Goal: Contribute content: Contribute content

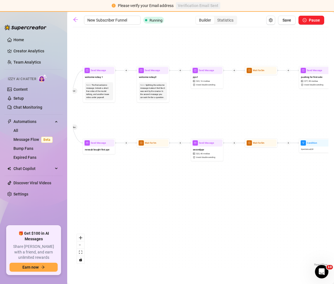
drag, startPoint x: 115, startPoint y: 113, endPoint x: 178, endPoint y: 117, distance: 62.9
click at [178, 117] on div "If False If True If True If False If True If True If True If True If True If Fa…" at bounding box center [201, 149] width 256 height 238
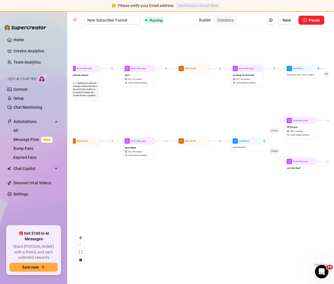
drag, startPoint x: 231, startPoint y: 116, endPoint x: 130, endPoint y: 120, distance: 100.9
click at [129, 118] on div "If False If True If True If False If True If True If True If True If True If Fa…" at bounding box center [201, 149] width 256 height 238
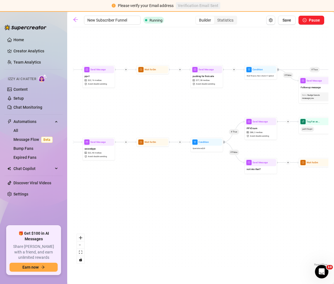
drag, startPoint x: 237, startPoint y: 126, endPoint x: 176, endPoint y: 120, distance: 60.5
click at [140, 125] on div "If False If True If True If False If True If True If True If True If True If Fa…" at bounding box center [201, 149] width 256 height 238
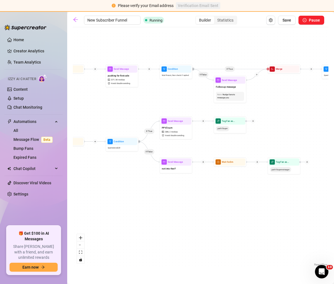
drag, startPoint x: 160, startPoint y: 115, endPoint x: 110, endPoint y: 114, distance: 49.6
click at [87, 116] on div "If False If True If True If False If True If True If True If True If True If Fa…" at bounding box center [201, 149] width 256 height 238
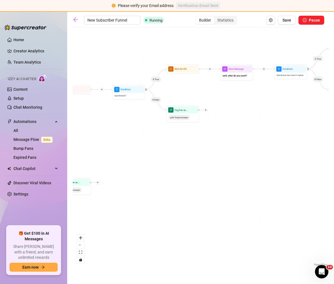
drag, startPoint x: 301, startPoint y: 118, endPoint x: 113, endPoint y: 138, distance: 188.8
click at [113, 138] on div "If False If True If True If False If True If True If True If True If True If Fa…" at bounding box center [201, 149] width 256 height 238
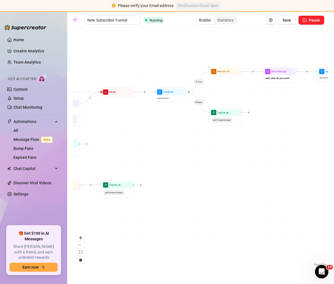
drag, startPoint x: 127, startPoint y: 125, endPoint x: 171, endPoint y: 127, distance: 43.5
click at [171, 127] on div "If False If True If True If False If True If True If True If True If True If Fa…" at bounding box center [201, 149] width 256 height 238
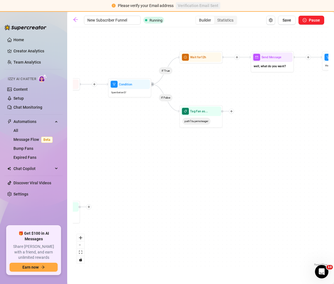
drag, startPoint x: 138, startPoint y: 117, endPoint x: 94, endPoint y: 125, distance: 44.8
click at [94, 125] on div "If False If True If True If False If True If True If True If True If True If Fa…" at bounding box center [201, 149] width 256 height 238
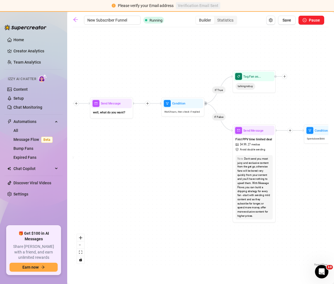
drag, startPoint x: 250, startPoint y: 91, endPoint x: 110, endPoint y: 136, distance: 146.4
click at [110, 136] on div "If False If True If True If False If True If True If True If True If True If Fa…" at bounding box center [201, 149] width 256 height 238
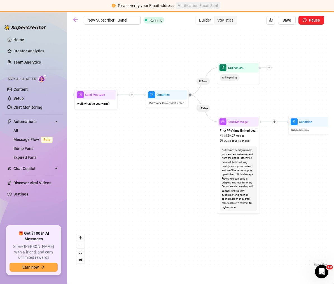
drag, startPoint x: 165, startPoint y: 134, endPoint x: 119, endPoint y: 126, distance: 47.2
click at [120, 126] on div "If False If True If True If False If True If True If True If True If True If Fa…" at bounding box center [201, 149] width 256 height 238
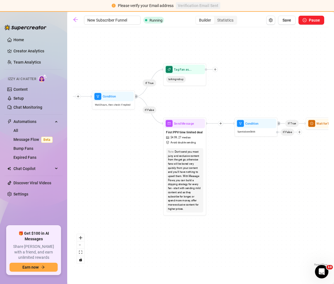
drag, startPoint x: 171, startPoint y: 129, endPoint x: 148, endPoint y: 130, distance: 23.0
click at [148, 130] on div "If False If True If True If False If True If True If True If True If True If Fa…" at bounding box center [201, 149] width 256 height 238
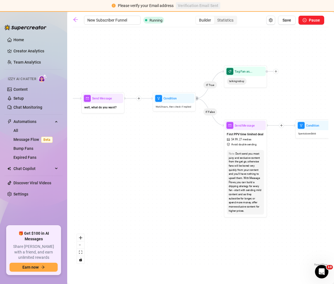
drag, startPoint x: 133, startPoint y: 137, endPoint x: 194, endPoint y: 139, distance: 60.8
click at [194, 139] on div "If False If True If True If False If True If True If True If True If True If Fa…" at bounding box center [201, 149] width 256 height 238
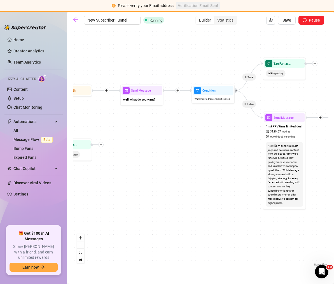
drag, startPoint x: 148, startPoint y: 147, endPoint x: 188, endPoint y: 139, distance: 41.0
click at [187, 139] on div "If False If True If True If False If True If True If True If True If True If Fa…" at bounding box center [201, 149] width 256 height 238
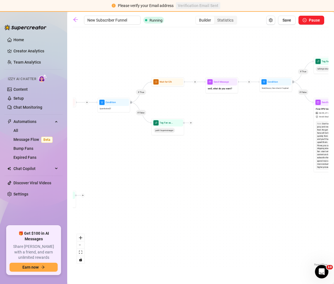
drag, startPoint x: 171, startPoint y: 149, endPoint x: 235, endPoint y: 131, distance: 66.3
click at [240, 129] on div "If False If True If True If False If True If True If True If True If True If Fa…" at bounding box center [201, 149] width 256 height 238
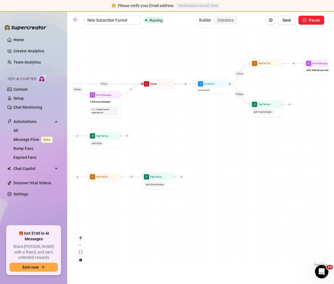
drag, startPoint x: 158, startPoint y: 148, endPoint x: 238, endPoint y: 133, distance: 81.4
click at [238, 133] on div "If False If True If True If False If True If True If True If True If True If Fa…" at bounding box center [201, 149] width 256 height 238
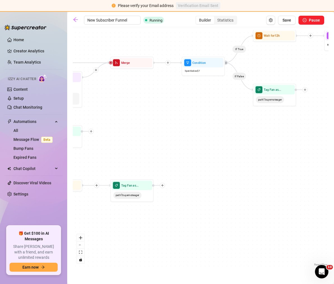
drag, startPoint x: 254, startPoint y: 136, endPoint x: 203, endPoint y: 137, distance: 51.6
click at [203, 137] on div "If False If True If True If False If True If True If True If True If True If Fa…" at bounding box center [201, 149] width 256 height 238
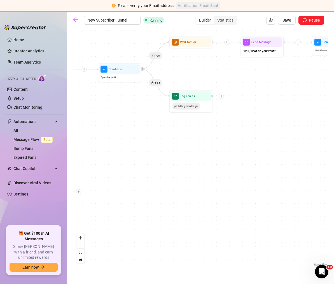
drag, startPoint x: 262, startPoint y: 136, endPoint x: 195, endPoint y: 141, distance: 67.1
click at [195, 141] on div "If False If True If True If False If True If True If True If True If True If Fa…" at bounding box center [201, 149] width 256 height 238
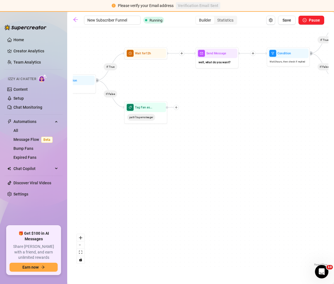
drag, startPoint x: 259, startPoint y: 132, endPoint x: 194, endPoint y: 145, distance: 65.8
click at [188, 147] on div "If False If True If True If False If True If True If True If True If True If Fa…" at bounding box center [201, 149] width 256 height 238
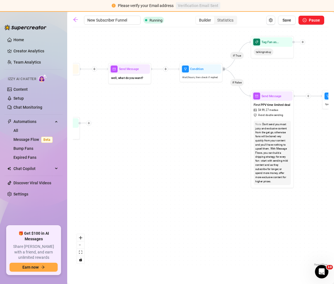
drag, startPoint x: 244, startPoint y: 132, endPoint x: 162, endPoint y: 147, distance: 83.4
click at [162, 147] on div "If False If True If True If False If True If True If True If True If True If Fa…" at bounding box center [201, 149] width 256 height 238
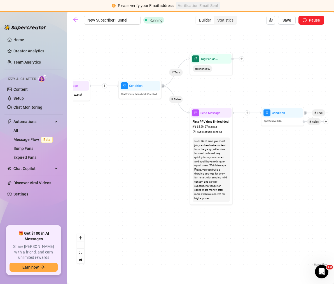
drag, startPoint x: 202, startPoint y: 124, endPoint x: 162, endPoint y: 138, distance: 42.1
click at [162, 138] on div "If False If True If True If False If True If True If True If True If True If Fa…" at bounding box center [201, 149] width 256 height 238
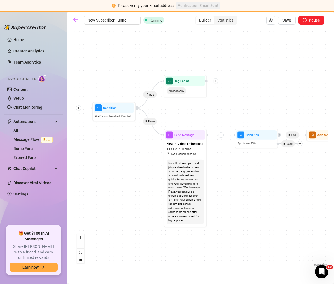
drag, startPoint x: 165, startPoint y: 131, endPoint x: 139, endPoint y: 154, distance: 34.6
click at [139, 154] on div "If False If True If True If False If True If True If True If True If True If Fa…" at bounding box center [201, 149] width 256 height 238
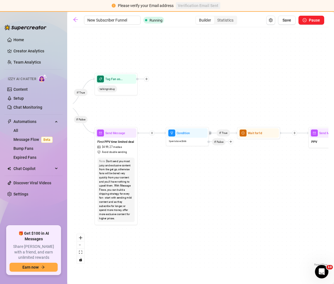
drag, startPoint x: 251, startPoint y: 163, endPoint x: 180, endPoint y: 160, distance: 71.0
click at [180, 160] on div "If False If True If True If False If True If True If True If True If True If Fa…" at bounding box center [201, 149] width 256 height 238
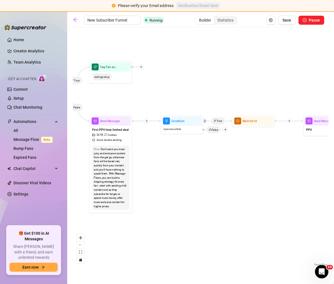
drag, startPoint x: 216, startPoint y: 159, endPoint x: 216, endPoint y: 151, distance: 8.4
click at [217, 151] on div "If False If True If True If False If True If True If True If True If True If Fa…" at bounding box center [201, 149] width 256 height 238
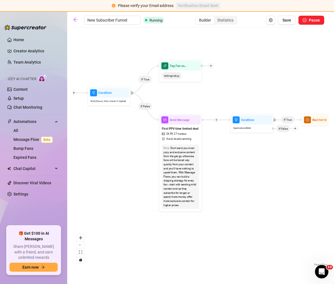
drag, startPoint x: 175, startPoint y: 159, endPoint x: 284, endPoint y: 159, distance: 109.3
click at [284, 159] on div "If False If True If True If False If True If True If True If True If True If Fa…" at bounding box center [201, 149] width 256 height 238
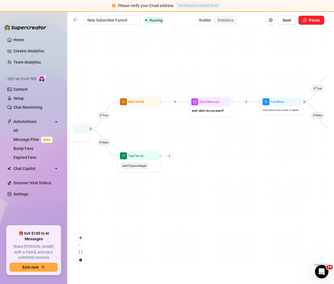
drag, startPoint x: 246, startPoint y: 163, endPoint x: 236, endPoint y: 162, distance: 10.2
click at [260, 164] on div "If False If True If True If False If True If True If True If True If True If Fa…" at bounding box center [201, 149] width 256 height 238
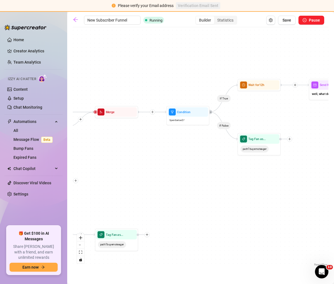
drag, startPoint x: 106, startPoint y: 171, endPoint x: 260, endPoint y: 150, distance: 156.0
click at [260, 150] on div "If False If True If True If False If True If True If True If True If True If Fa…" at bounding box center [201, 149] width 256 height 238
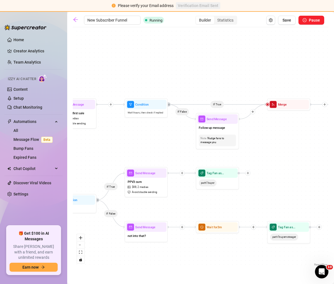
drag, startPoint x: 159, startPoint y: 152, endPoint x: 283, endPoint y: 148, distance: 123.4
click at [283, 148] on div "If False If True If True If False If True If True If True If True If True If Fa…" at bounding box center [201, 149] width 256 height 238
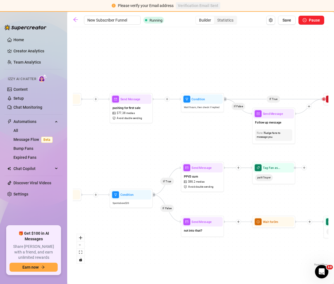
drag, startPoint x: 147, startPoint y: 148, endPoint x: 203, endPoint y: 142, distance: 56.6
click at [203, 142] on div "If False If True If True If False If True If True If True If True If True If Fa…" at bounding box center [201, 149] width 256 height 238
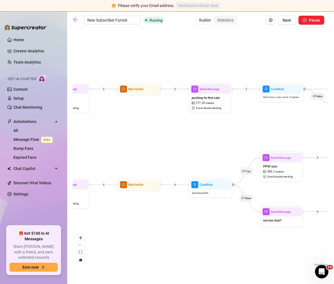
drag, startPoint x: 149, startPoint y: 159, endPoint x: 251, endPoint y: 144, distance: 103.2
click at [251, 144] on div "If False If True If True If False If True If True If True If True If True If Fa…" at bounding box center [201, 149] width 256 height 238
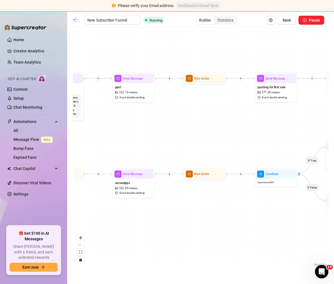
drag, startPoint x: 137, startPoint y: 153, endPoint x: 200, endPoint y: 144, distance: 63.7
click at [200, 142] on div "If False If True If True If False If True If True If True If True If True If Fa…" at bounding box center [201, 149] width 256 height 238
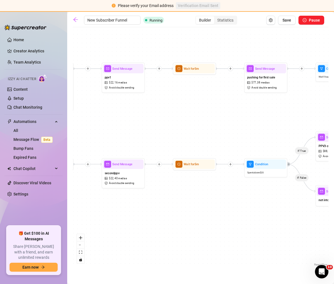
drag, startPoint x: 186, startPoint y: 147, endPoint x: 150, endPoint y: 143, distance: 36.3
click at [150, 143] on div "If False If True If True If False If True If True If True If True If True If Fa…" at bounding box center [201, 149] width 256 height 238
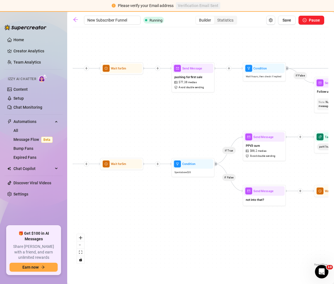
drag, startPoint x: 201, startPoint y: 143, endPoint x: 134, endPoint y: 143, distance: 66.7
click at [134, 143] on div "If False If True If True If False If True If True If True If True If True If Fa…" at bounding box center [201, 149] width 256 height 238
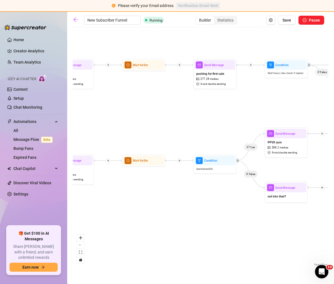
drag, startPoint x: 160, startPoint y: 142, endPoint x: 239, endPoint y: 137, distance: 79.5
click at [239, 137] on div "If False If True If True If False If True If True If True If True If True If Fa…" at bounding box center [201, 149] width 256 height 238
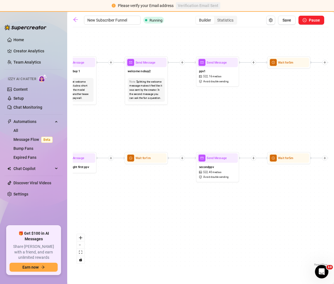
drag, startPoint x: 141, startPoint y: 136, endPoint x: 229, endPoint y: 136, distance: 88.0
click at [229, 136] on div "If False If True If True If False If True If True If True If True If True If Fa…" at bounding box center [201, 149] width 256 height 238
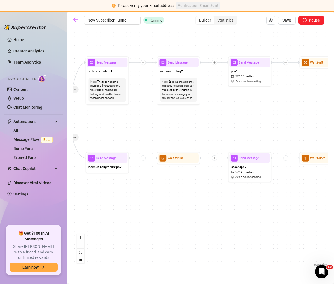
drag, startPoint x: 142, startPoint y: 136, endPoint x: 219, endPoint y: 136, distance: 77.4
click at [219, 136] on div "If False If True If True If False If True If True If True If True If True If Fa…" at bounding box center [201, 149] width 256 height 238
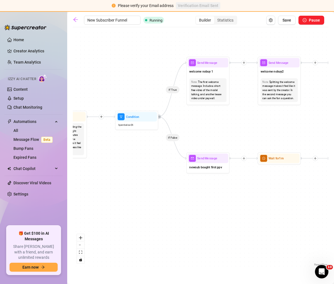
drag, startPoint x: 164, startPoint y: 137, endPoint x: 250, endPoint y: 137, distance: 85.8
click at [250, 137] on div "If False If True If True If False If True If True If True If True If True If Fa…" at bounding box center [201, 149] width 256 height 238
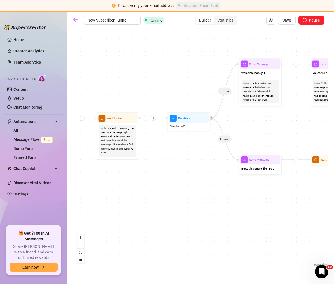
drag, startPoint x: 137, startPoint y: 143, endPoint x: 159, endPoint y: 144, distance: 22.2
click at [159, 144] on div "If False If True If True If False If True If True If True If True If True If Fa…" at bounding box center [201, 149] width 256 height 238
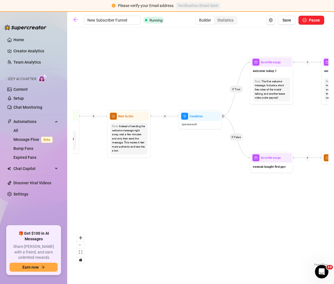
drag, startPoint x: 159, startPoint y: 144, endPoint x: 170, endPoint y: 142, distance: 11.7
click at [170, 142] on div "If False If True If True If False If True If True If True If True If True If Fa…" at bounding box center [201, 149] width 256 height 238
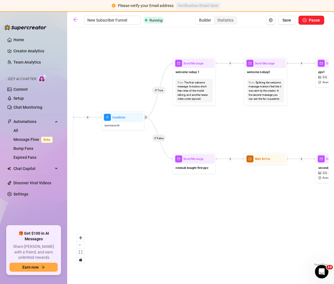
drag, startPoint x: 201, startPoint y: 143, endPoint x: 122, endPoint y: 145, distance: 78.2
click at [120, 145] on div "If False If True If True If False If True If True If True If True If True If Fa…" at bounding box center [201, 149] width 256 height 238
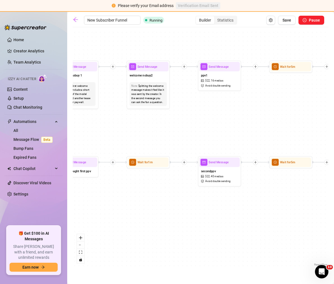
drag, startPoint x: 239, startPoint y: 134, endPoint x: 126, endPoint y: 137, distance: 113.8
click at [126, 137] on div "If False If True If True If False If True If True If True If True If True If Fa…" at bounding box center [201, 149] width 256 height 238
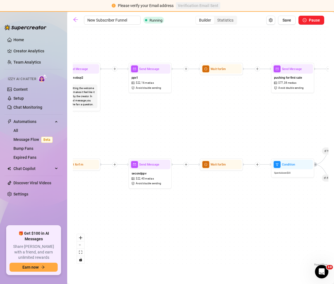
drag
click at [147, 136] on div "If False If True If True If False If True If True If True If True If True If Fa…" at bounding box center [201, 149] width 256 height 238
click at [191, 135] on div "If False If True If True If False If True If True If True If True If True If Fa…" at bounding box center [201, 149] width 256 height 238
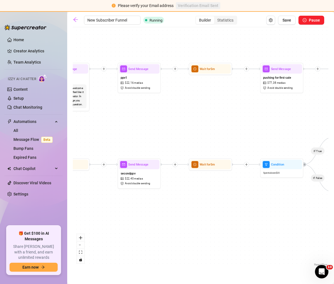
click at [210, 18] on div "Builder" at bounding box center [205, 20] width 18 height 8
click at [198, 17] on input "Builder" at bounding box center [198, 17] width 0 height 0
click at [218, 19] on div "Statistics" at bounding box center [225, 20] width 22 height 8
click at [216, 17] on input "Statistics" at bounding box center [216, 17] width 0 height 0
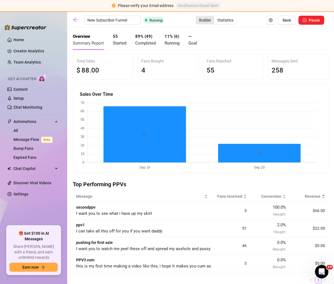
click at [199, 18] on div "Builder" at bounding box center [205, 20] width 18 height 8
click at [198, 17] on input "Builder" at bounding box center [198, 17] width 0 height 0
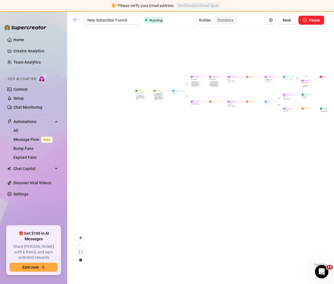
drag, startPoint x: 162, startPoint y: 144, endPoint x: 250, endPoint y: 138, distance: 88.5
click at [275, 138] on div "If True If False If True If False If True If False If True If False If True If …" at bounding box center [201, 149] width 256 height 238
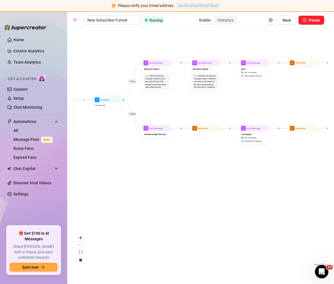
drag, startPoint x: 221, startPoint y: 87, endPoint x: 185, endPoint y: 154, distance: 76.3
click at [186, 154] on div "If True If False If True If False If True If False If True If False If True If …" at bounding box center [201, 149] width 256 height 238
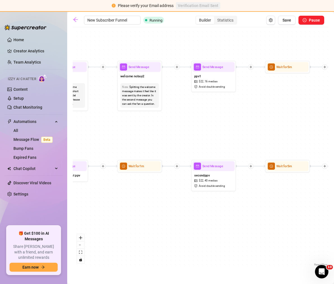
drag, startPoint x: 229, startPoint y: 137, endPoint x: 181, endPoint y: 180, distance: 64.9
click at [181, 180] on div "If True If False If True If False If True If False If True If False If True If …" at bounding box center [201, 149] width 256 height 238
click at [215, 179] on span "40 medias" at bounding box center [211, 181] width 13 height 4
type textarea "I want you to see what i have up my skirt"
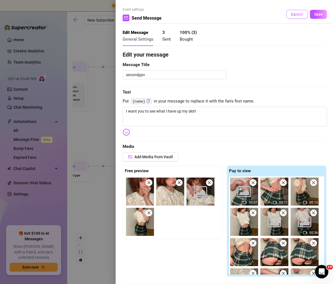
click at [291, 15] on span "Cancel" at bounding box center [297, 14] width 12 height 4
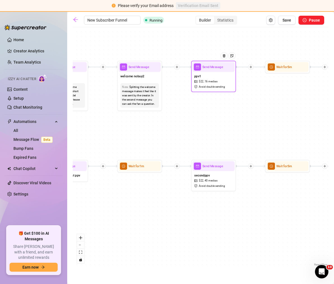
click at [212, 78] on div "ppv1 $ 22 , 16 medias Avoid double sending" at bounding box center [214, 81] width 42 height 19
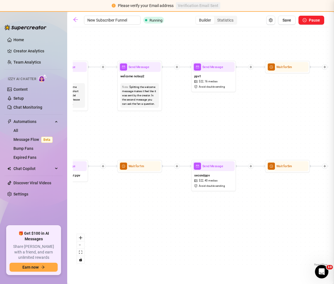
type textarea "I can take all this off for you if you want daddy"
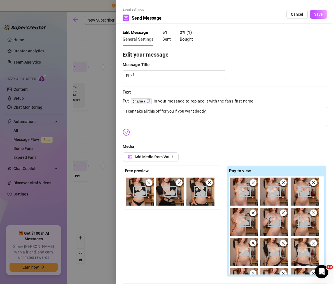
click at [150, 183] on icon "close" at bounding box center [149, 183] width 4 height 4
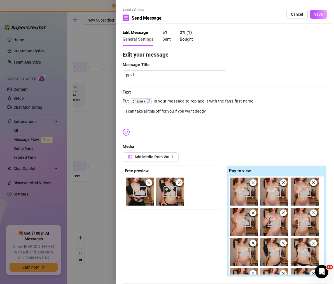
click at [150, 183] on icon "close" at bounding box center [149, 183] width 4 height 4
click at [177, 183] on icon "close" at bounding box center [179, 183] width 4 height 4
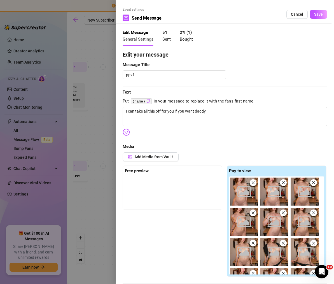
click at [250, 183] on span at bounding box center [253, 182] width 7 height 7
click at [280, 183] on span at bounding box center [283, 182] width 7 height 7
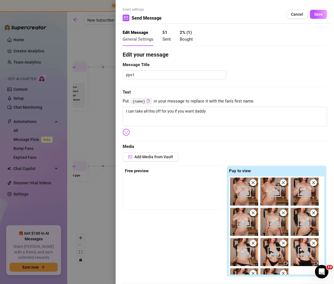
click at [250, 183] on span at bounding box center [253, 182] width 7 height 7
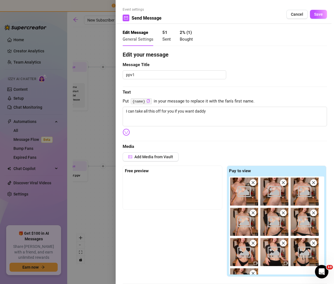
click at [250, 183] on span at bounding box center [253, 182] width 7 height 7
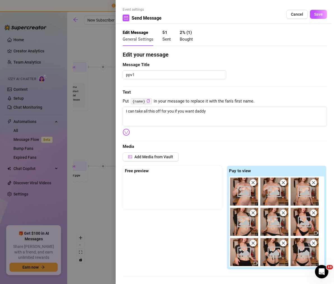
click at [250, 183] on span at bounding box center [253, 182] width 7 height 7
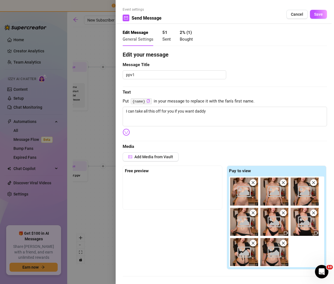
click at [252, 184] on icon "close" at bounding box center [253, 183] width 4 height 4
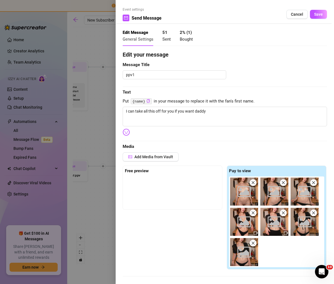
click at [252, 184] on icon "close" at bounding box center [253, 183] width 4 height 4
click at [282, 184] on icon "close" at bounding box center [284, 183] width 4 height 4
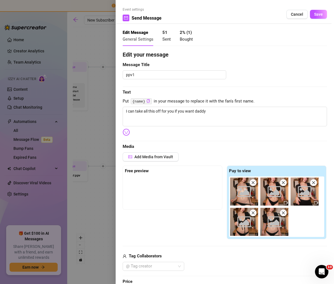
click at [251, 184] on icon "close" at bounding box center [253, 183] width 4 height 4
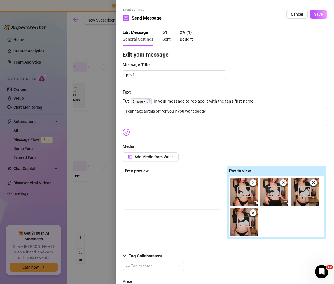
click at [251, 184] on icon "close" at bounding box center [253, 183] width 4 height 4
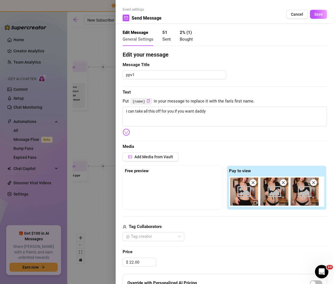
click at [251, 184] on icon "close" at bounding box center [253, 183] width 4 height 4
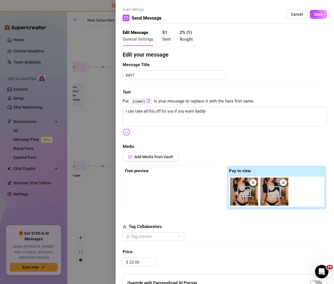
click at [251, 184] on icon "close" at bounding box center [253, 183] width 4 height 4
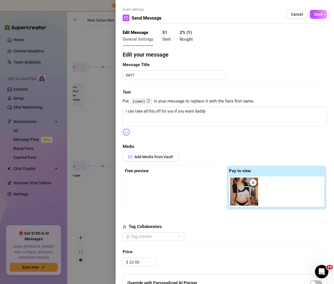
click at [251, 184] on icon "close" at bounding box center [253, 183] width 4 height 4
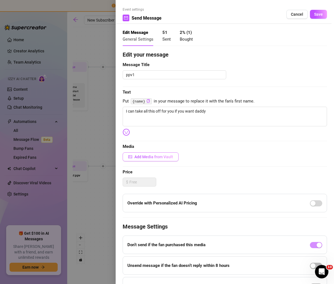
click at [151, 156] on span "Add Media from Vault" at bounding box center [154, 157] width 39 height 4
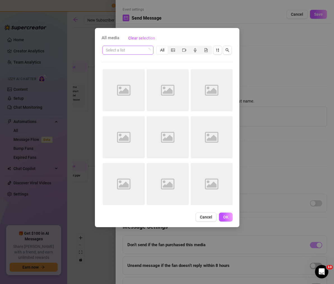
click at [151, 52] on div "Select a list" at bounding box center [128, 50] width 51 height 9
click at [164, 67] on div "Select a list All Image placeholder Image placeholder Image placeholder Image p…" at bounding box center [167, 127] width 131 height 165
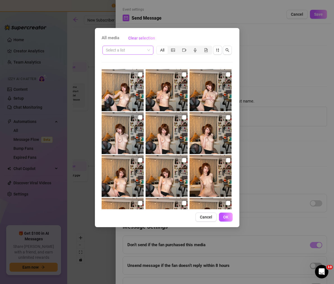
click at [145, 53] on span at bounding box center [128, 50] width 44 height 8
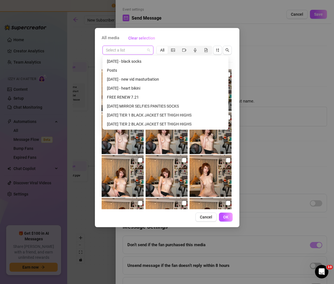
scroll to position [102, 0]
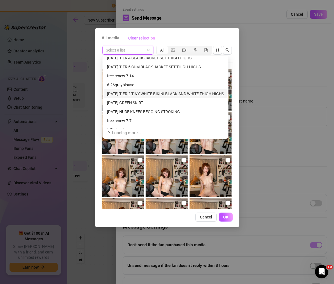
click at [158, 94] on div "[DATE] TIER 2 TINY WHITE BIKINI BLACK AND WHITE THIGH HIGHS" at bounding box center [165, 94] width 117 height 6
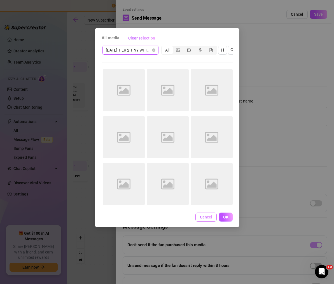
click at [211, 218] on button "Cancel" at bounding box center [206, 217] width 21 height 9
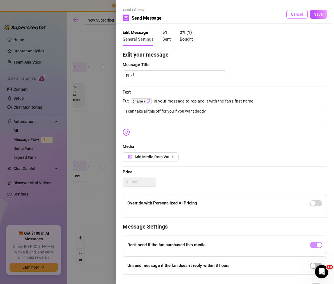
click at [291, 14] on span "Cancel" at bounding box center [297, 14] width 12 height 4
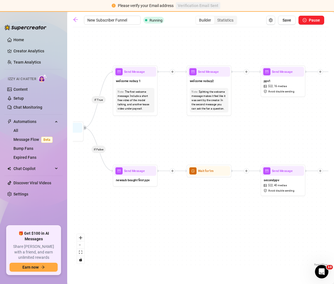
drag, startPoint x: 176, startPoint y: 42, endPoint x: 202, endPoint y: 47, distance: 25.7
click at [202, 47] on div "If True If False If True If False If True If False If True If False If True If …" at bounding box center [201, 149] width 256 height 238
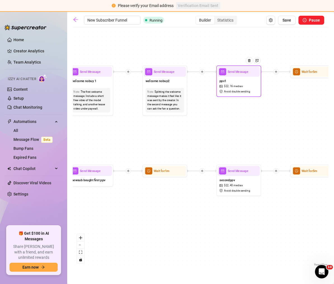
click at [232, 84] on div "ppv1 $ 22 , 16 medias Avoid double sending" at bounding box center [239, 86] width 42 height 19
type textarea "I can take all this off for you if you want daddy"
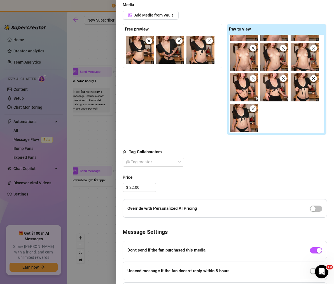
scroll to position [124, 0]
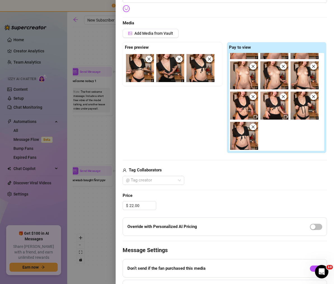
click at [168, 73] on img at bounding box center [170, 68] width 28 height 28
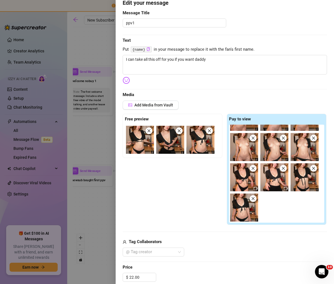
scroll to position [40, 0]
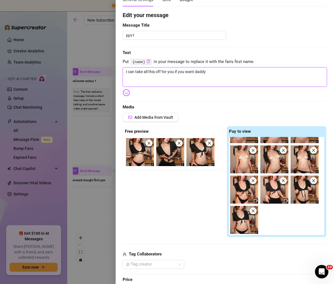
click at [183, 75] on textarea "I can take all this off for you if you want daddy" at bounding box center [225, 77] width 205 height 20
click at [185, 75] on textarea "I can take all this off for you if you want daddy" at bounding box center [225, 77] width 205 height 20
click at [186, 74] on textarea "I can take all this off for you if you want daddy" at bounding box center [225, 77] width 205 height 20
click at [185, 75] on textarea "I can take all this off for you if you want daddy" at bounding box center [225, 77] width 205 height 20
type textarea "I can take all this off for you if yo wantu daddy"
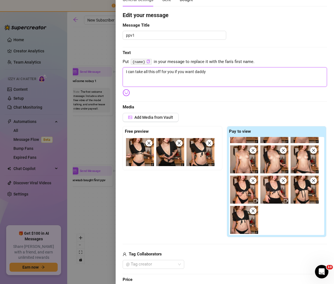
type textarea "I can take all this off for you if yo wantu daddy"
click at [182, 71] on textarea "I can take all this off for you if yo wantu daddy" at bounding box center [225, 77] width 205 height 20
click at [179, 73] on textarea "I can take all this off for you if yo wantu daddy" at bounding box center [225, 77] width 205 height 20
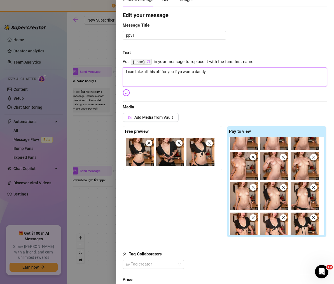
scroll to position [0, 0]
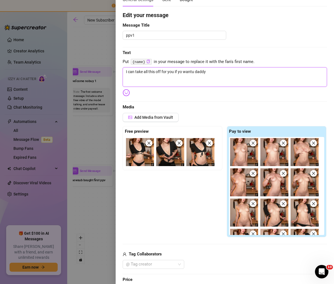
click at [205, 73] on textarea "I can take all this off for you if yo wantu daddy" at bounding box center [225, 77] width 205 height 20
type textarea "i"
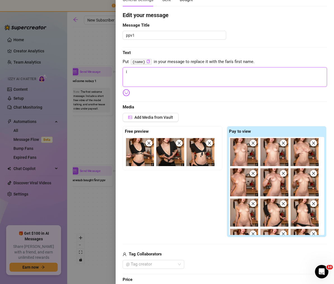
type textarea "i"
type textarea "i a"
type textarea "i"
type textarea "i w"
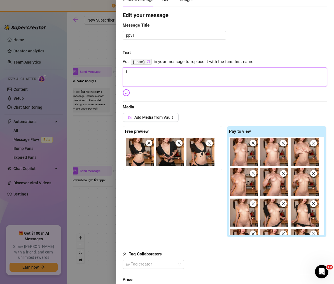
type textarea "i w"
type textarea "i wa"
type textarea "i wan"
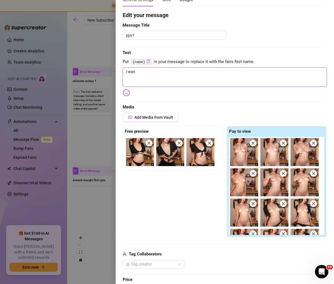
type textarea "i want"
type textarea "i want y"
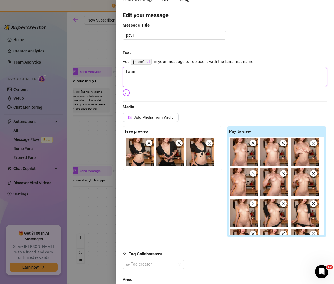
type textarea "i want y"
type textarea "i want yo"
type textarea "i want you"
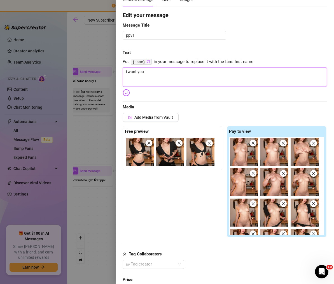
type textarea "i want you"
type textarea "i want you t"
type textarea "i want you to"
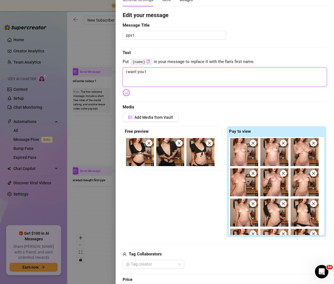
type textarea "i want you to"
type textarea "i want you to s"
type textarea "i want you to se"
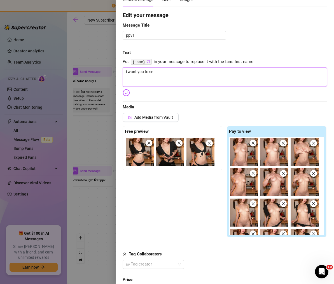
type textarea "i want you to see"
type textarea "i want you to seee"
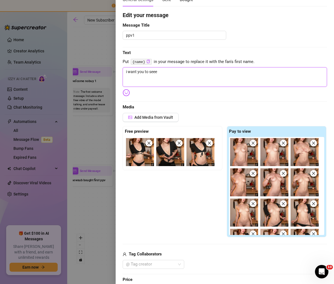
type textarea "i want you to seee"
type textarea "i want you to seee w"
type textarea "i want you to seee wh"
type textarea "i want you to seee wha"
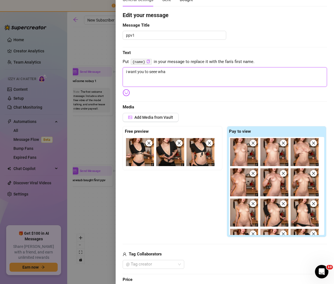
type textarea "i want you to seee what"
type textarea "i want you to seee whats"
type textarea "i want you to seee whats u"
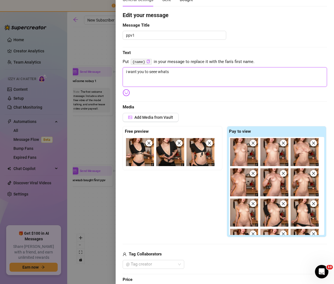
type textarea "i want you to seee whats u"
type textarea "i want you to seee whats up"
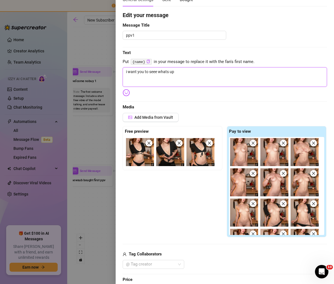
type textarea "i want you to seee whats up m"
type textarea "i want you to seee whats up my"
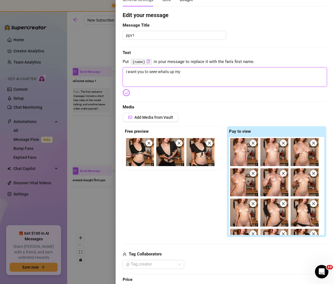
type textarea "i want you to seee whats up my"
type textarea "i want you to seee whats up my s"
type textarea "i want you to seee whats up my sk"
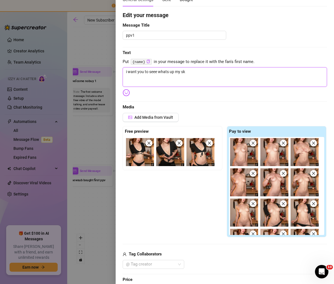
type textarea "i want you to seee whats up my ski"
type textarea "i want you to seee whats up my skir"
type textarea "i want you to seee whats up my skirt"
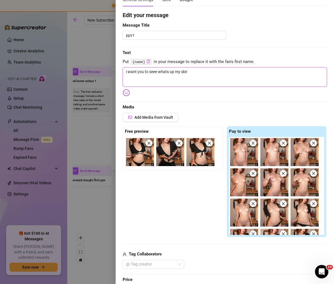
type textarea "i want you to seee whats up my skirt"
type textarea "i want you to seee whats up my skirt d"
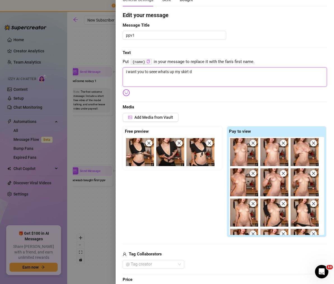
type textarea "i want you to seee whats up my skirt da"
type textarea "i want you to seee whats up my skirt dad"
type textarea "i want you to seee whats up my skirt dadd"
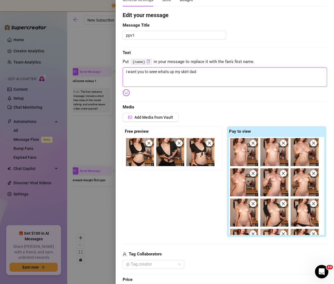
type textarea "i want you to seee whats up my skirt dadd"
type textarea "i want you to seee whats up my skirt daddy"
click at [161, 72] on textarea "i want you to seee whats up my skirt daddy" at bounding box center [225, 77] width 205 height 20
click at [158, 73] on textarea "i want you to seee whats up my skirt daddy" at bounding box center [225, 77] width 205 height 20
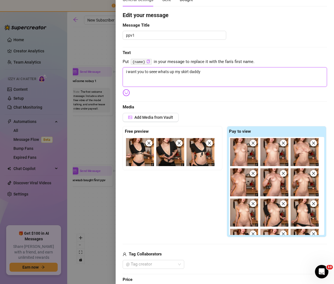
type textarea "i want you to see whats up my skirt daddy"
click at [194, 71] on textarea "i want you to see whats up my skirt daddy" at bounding box center [225, 77] width 205 height 20
click at [200, 70] on textarea "i want you to see whats up my skirt daddy" at bounding box center [225, 77] width 205 height 20
click at [205, 72] on textarea "i want you to see whats up my skirt daddy" at bounding box center [225, 77] width 205 height 20
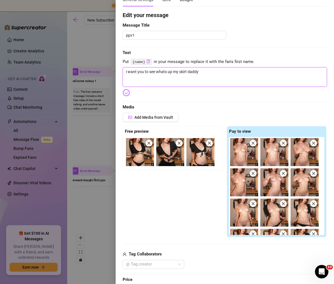
type textarea "i want you to see whats up my skirt daddy."
type textarea "i want you to see whats up my skirt daddy.."
type textarea "i want you to see whats up my skirt daddy..."
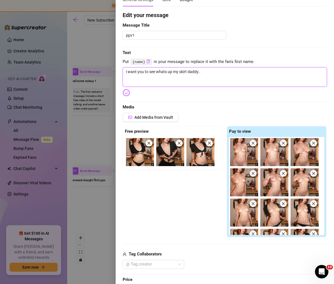
type textarea "i want you to see whats up my skirt daddy..."
type textarea "i want you to see whats up my skirt daddy...."
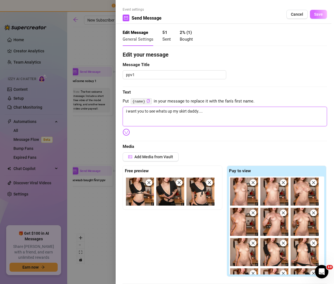
type textarea "i want you to see whats up my skirt daddy...."
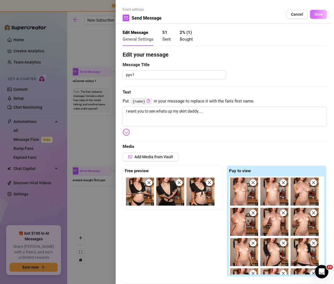
click at [310, 17] on button "Save" at bounding box center [318, 14] width 17 height 9
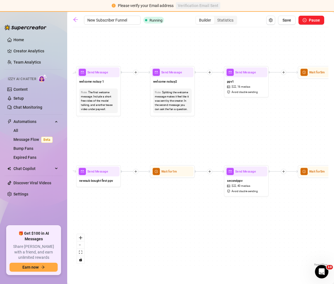
drag, startPoint x: 207, startPoint y: 89, endPoint x: 214, endPoint y: 89, distance: 7.6
click at [214, 89] on div "If True If False If True If False If True If False If True If False If True If …" at bounding box center [201, 149] width 256 height 238
click at [238, 85] on span "16 medias" at bounding box center [244, 87] width 13 height 4
type textarea "i want you to see whats up my skirt daddy...."
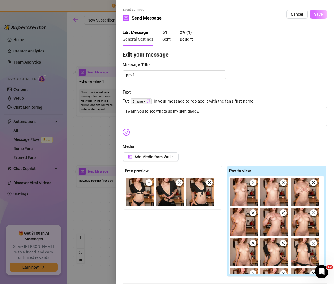
click at [318, 18] on button "Save" at bounding box center [318, 14] width 17 height 9
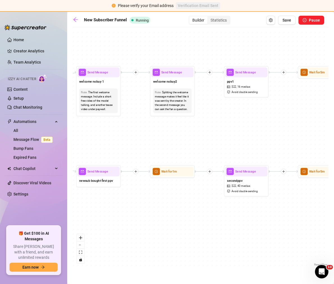
click at [239, 20] on div "Builder Statistics" at bounding box center [210, 20] width 108 height 9
click at [217, 21] on div "Statistics" at bounding box center [219, 20] width 22 height 8
click at [209, 17] on input "Statistics" at bounding box center [209, 17] width 0 height 0
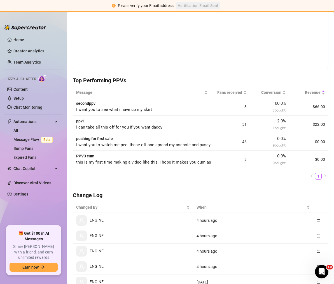
scroll to position [112, 0]
